Goal: Information Seeking & Learning: Learn about a topic

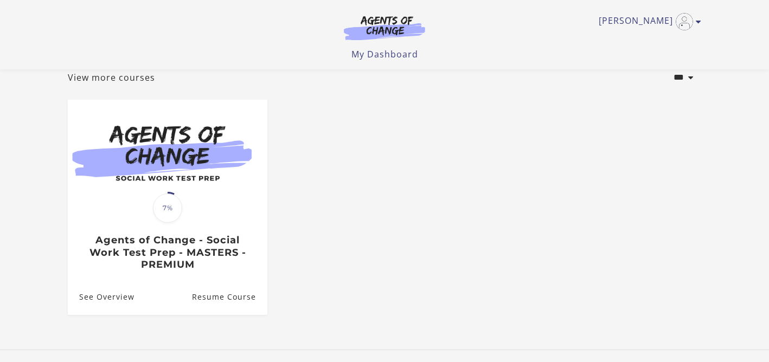
scroll to position [135, 0]
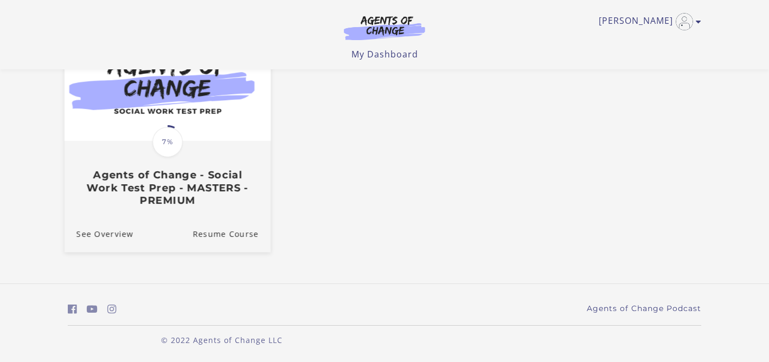
click at [212, 131] on img at bounding box center [168, 85] width 206 height 111
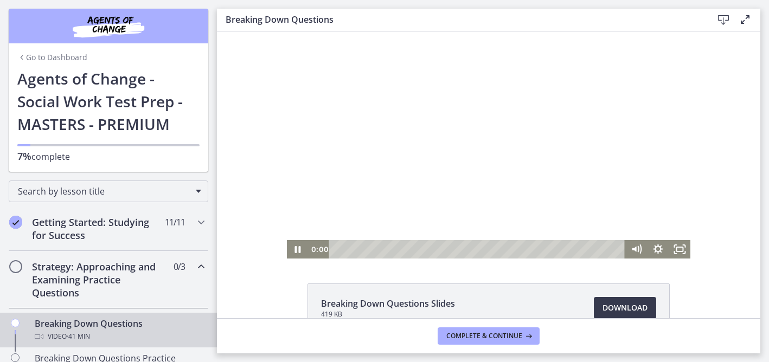
drag, startPoint x: 340, startPoint y: 250, endPoint x: 327, endPoint y: 253, distance: 12.8
click at [327, 253] on div "0:00 0:00" at bounding box center [466, 249] width 317 height 18
click at [680, 253] on icon "Fullscreen" at bounding box center [679, 249] width 22 height 18
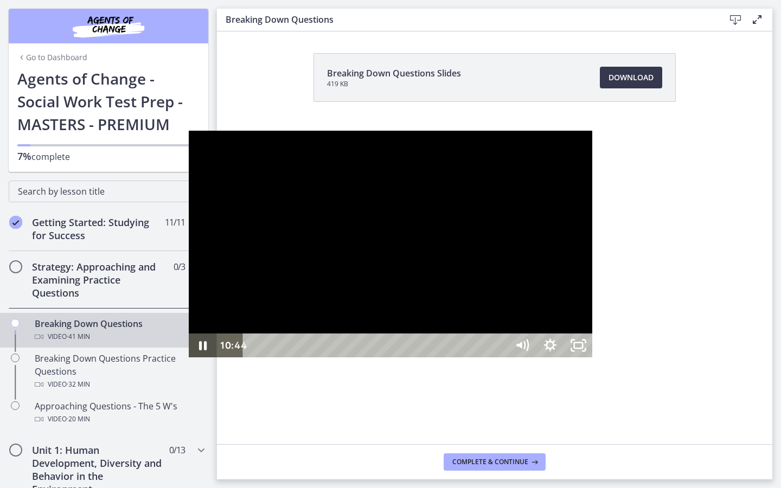
click at [189, 357] on icon "Pause" at bounding box center [203, 345] width 28 height 24
click at [187, 360] on icon "Play Video" at bounding box center [204, 345] width 34 height 29
click at [189, 357] on icon "Pause" at bounding box center [203, 345] width 28 height 24
click at [187, 360] on icon "Play Video" at bounding box center [204, 345] width 34 height 29
click at [185, 360] on icon "Pause" at bounding box center [202, 345] width 34 height 29
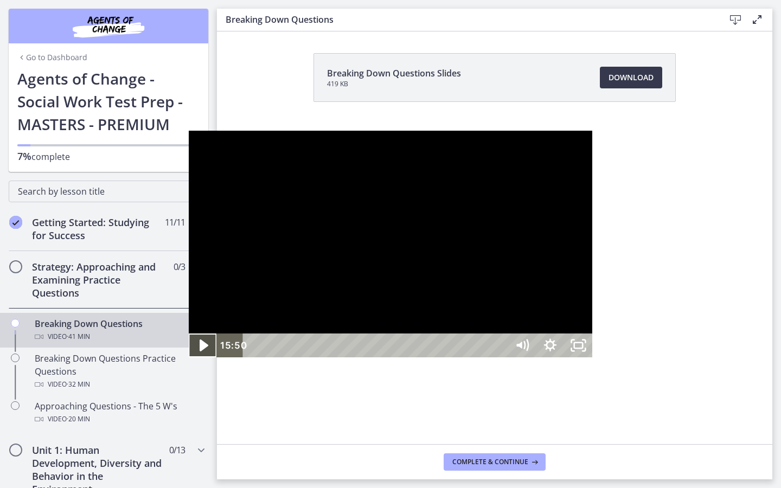
click at [187, 360] on icon "Play Video" at bounding box center [204, 345] width 34 height 29
click at [185, 360] on icon "Pause" at bounding box center [202, 345] width 34 height 29
click at [189, 357] on icon "Play Video" at bounding box center [203, 345] width 28 height 24
click at [533, 219] on div at bounding box center [391, 244] width 404 height 227
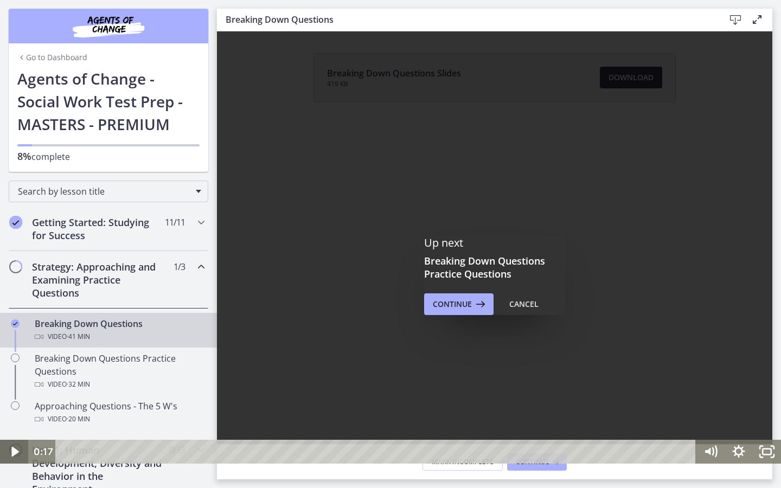
click at [12, 362] on icon "Play Video" at bounding box center [14, 452] width 7 height 10
click at [12, 362] on icon "Pause" at bounding box center [14, 452] width 9 height 11
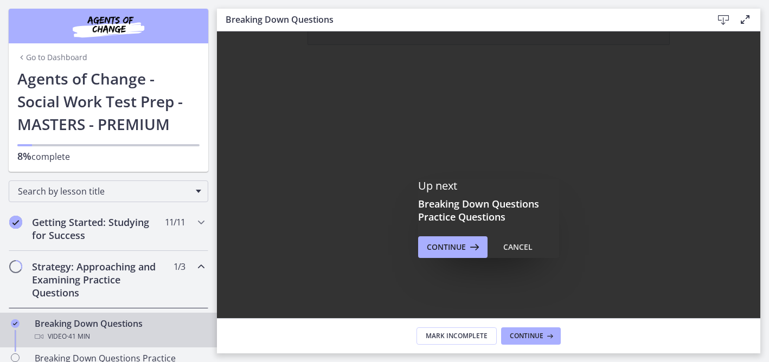
scroll to position [71, 0]
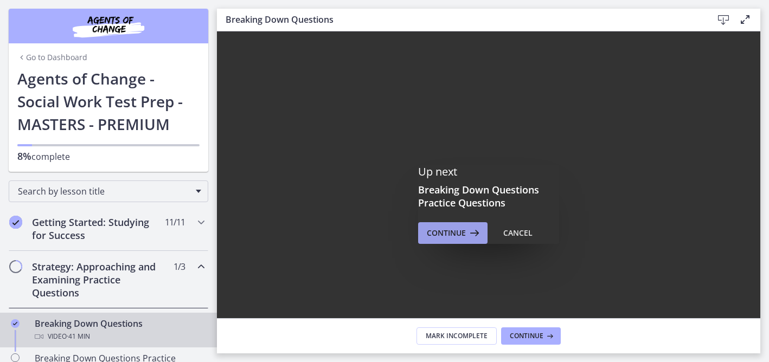
click at [452, 235] on span "Continue" at bounding box center [446, 233] width 39 height 13
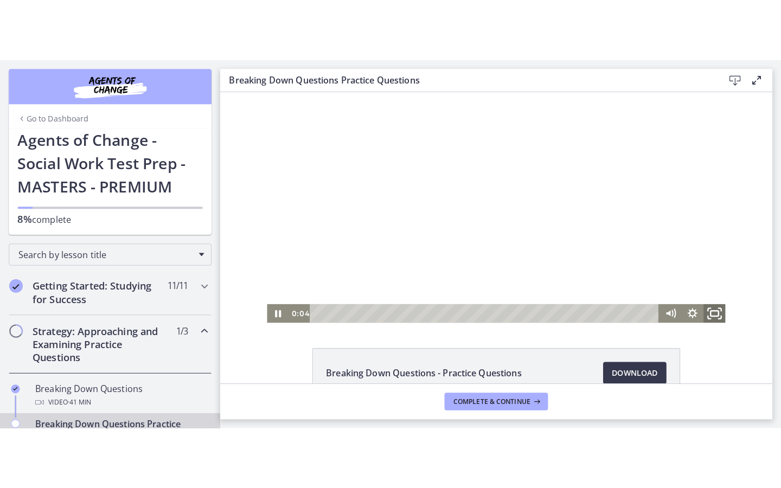
click at [705, 307] on rect "Fullscreen" at bounding box center [706, 309] width 8 height 5
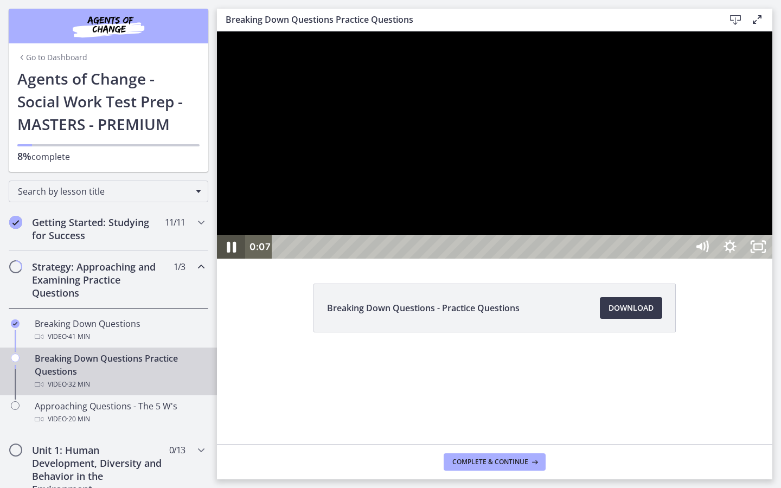
click at [233, 253] on icon "Pause" at bounding box center [231, 247] width 9 height 11
click at [235, 252] on icon "Play Video" at bounding box center [231, 247] width 7 height 10
click at [236, 259] on icon "Pause" at bounding box center [231, 247] width 28 height 24
click at [236, 261] on icon "Play Video" at bounding box center [232, 247] width 34 height 29
click at [224, 259] on icon "Pause" at bounding box center [231, 247] width 28 height 24
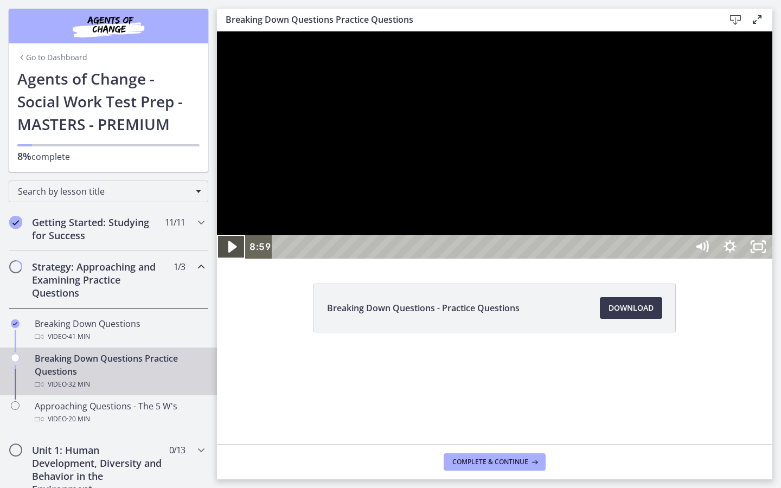
click at [236, 261] on icon "Play Video" at bounding box center [232, 247] width 34 height 29
click at [227, 261] on icon "Pause" at bounding box center [231, 247] width 34 height 29
click at [227, 261] on icon "Play Video" at bounding box center [232, 247] width 34 height 29
click at [223, 261] on icon "Pause" at bounding box center [231, 247] width 34 height 29
click at [225, 259] on icon "Play Video" at bounding box center [232, 247] width 28 height 24
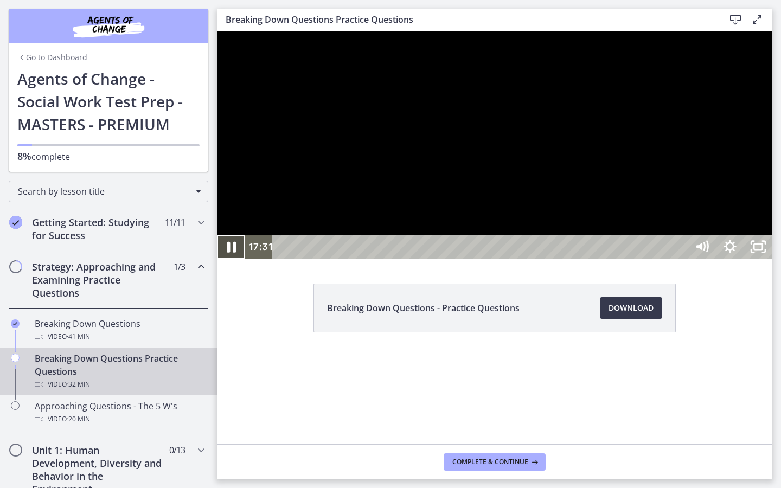
click at [241, 261] on icon "Pause" at bounding box center [231, 247] width 34 height 29
click at [236, 261] on icon "Play Video" at bounding box center [232, 247] width 34 height 29
click at [230, 261] on icon "Pause" at bounding box center [231, 247] width 34 height 29
click at [233, 259] on icon "Play Video" at bounding box center [232, 247] width 28 height 24
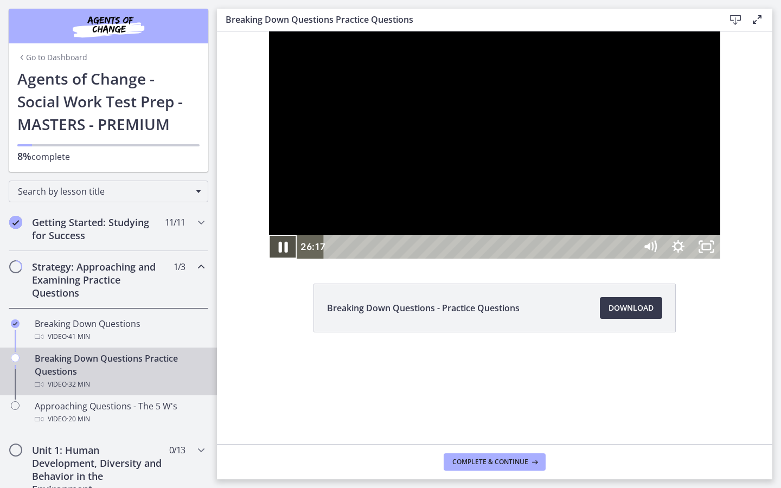
click at [266, 261] on icon "Pause" at bounding box center [283, 247] width 34 height 29
click at [280, 253] on icon "Play Video" at bounding box center [284, 247] width 9 height 12
click at [269, 259] on icon "Pause" at bounding box center [283, 247] width 28 height 24
click at [280, 253] on icon "Play Video" at bounding box center [284, 247] width 9 height 12
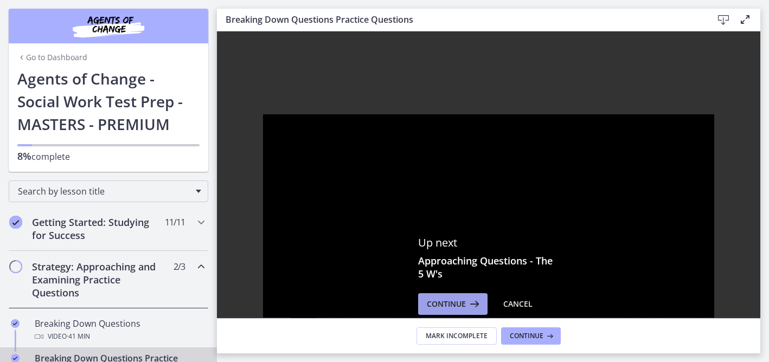
click at [455, 304] on span "Continue" at bounding box center [446, 304] width 39 height 13
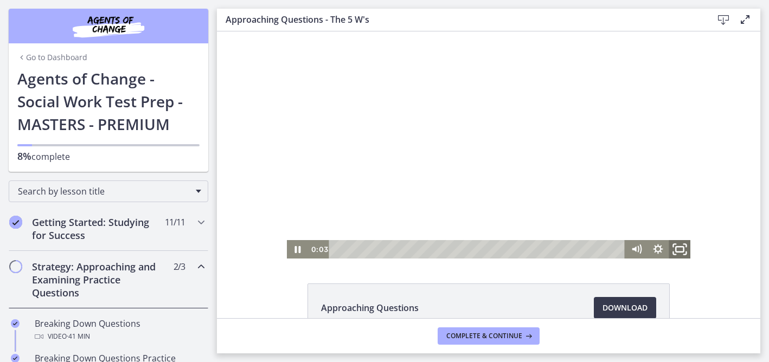
click at [683, 252] on icon "Fullscreen" at bounding box center [679, 249] width 26 height 22
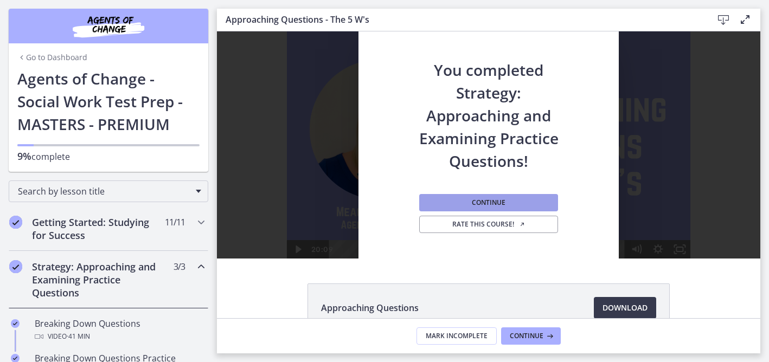
click at [501, 199] on span "Continue" at bounding box center [489, 202] width 34 height 9
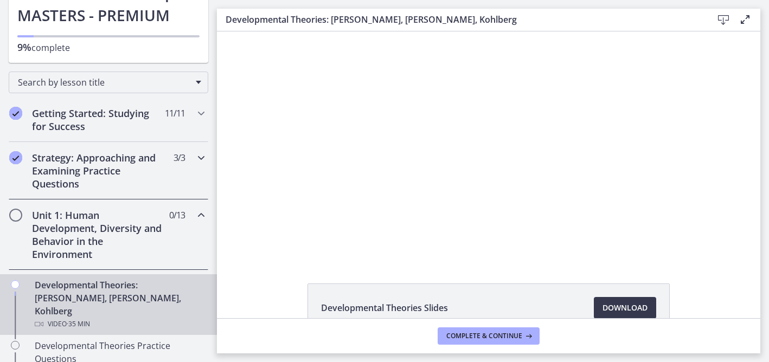
scroll to position [112, 0]
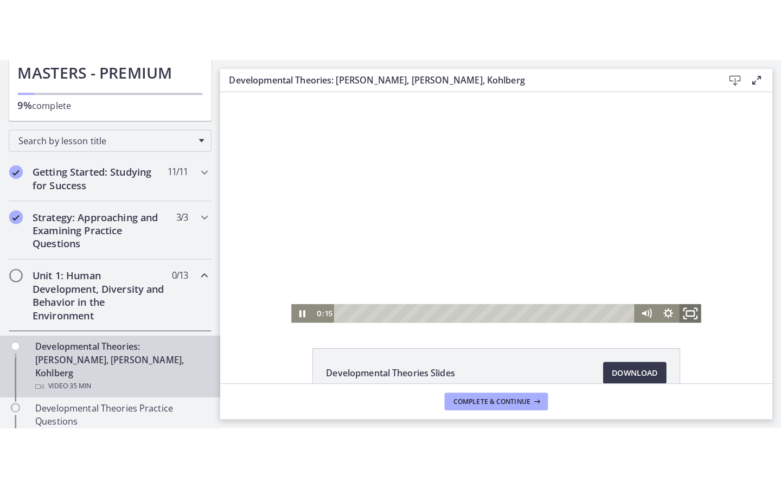
click at [679, 305] on icon "Fullscreen" at bounding box center [682, 310] width 26 height 22
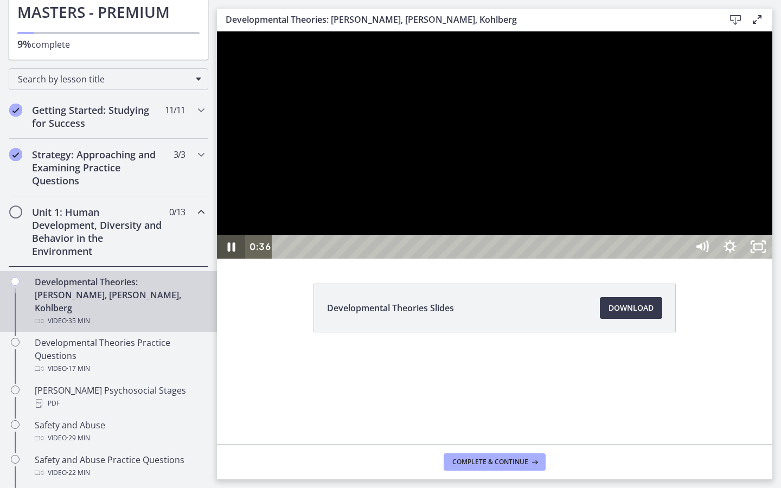
click at [232, 259] on icon "Pause" at bounding box center [231, 247] width 28 height 24
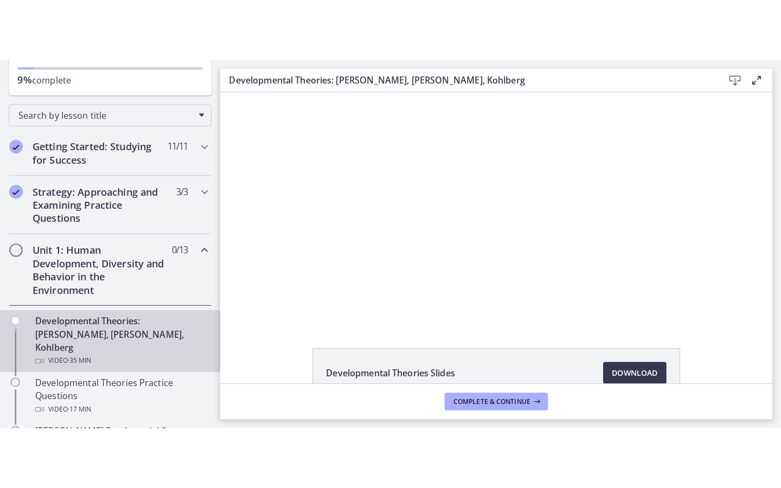
scroll to position [126, 0]
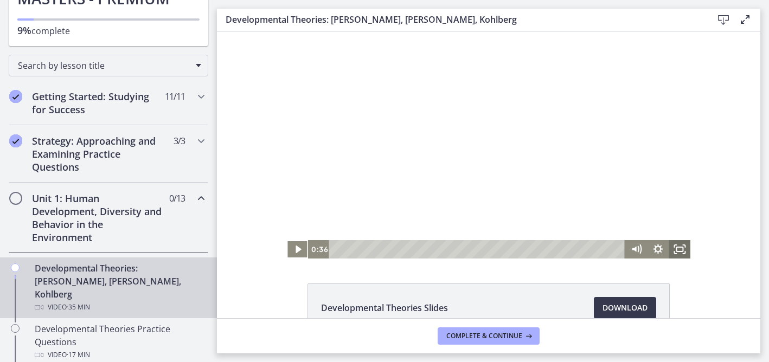
click at [682, 248] on icon "Fullscreen" at bounding box center [679, 249] width 22 height 18
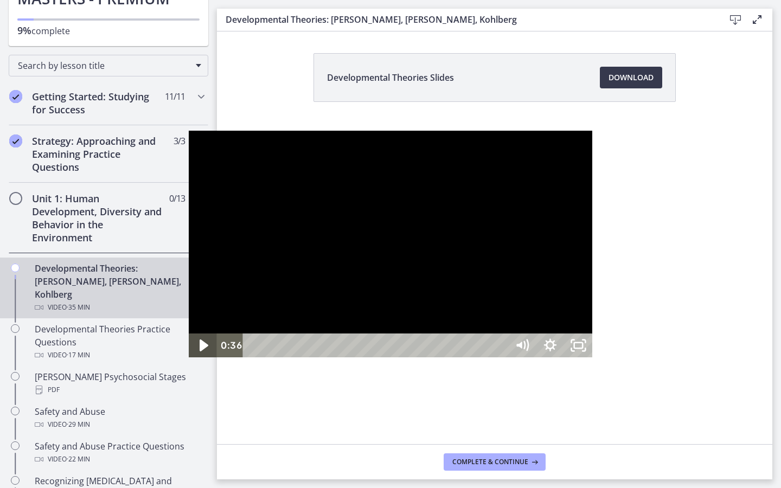
click at [199, 352] on icon "Play Video" at bounding box center [203, 346] width 9 height 12
click at [185, 360] on icon "Pause" at bounding box center [202, 345] width 34 height 29
